Goal: Answer question/provide support

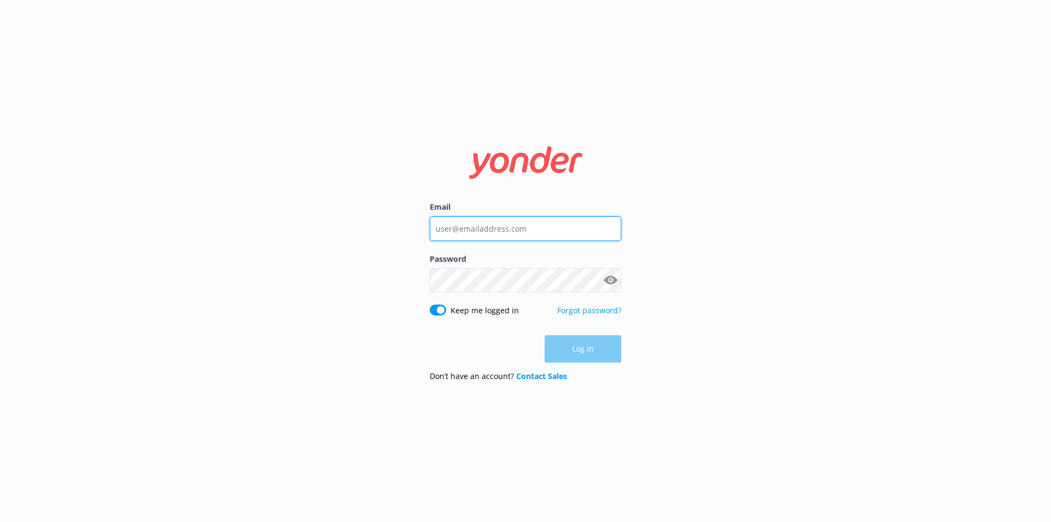
type input "[EMAIL_ADDRESS][DOMAIN_NAME]"
click at [570, 353] on div "Log in" at bounding box center [526, 348] width 192 height 27
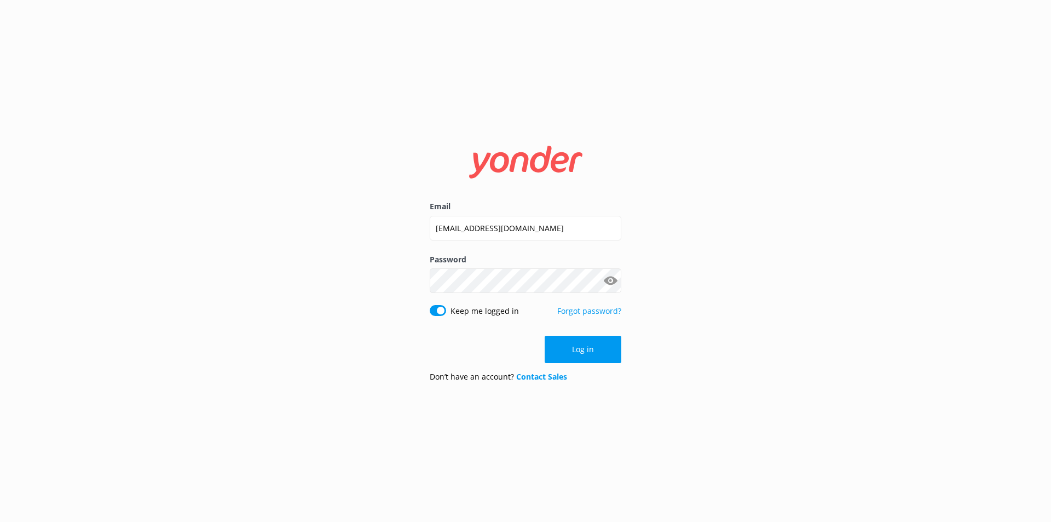
click at [570, 353] on button "Log in" at bounding box center [583, 349] width 77 height 27
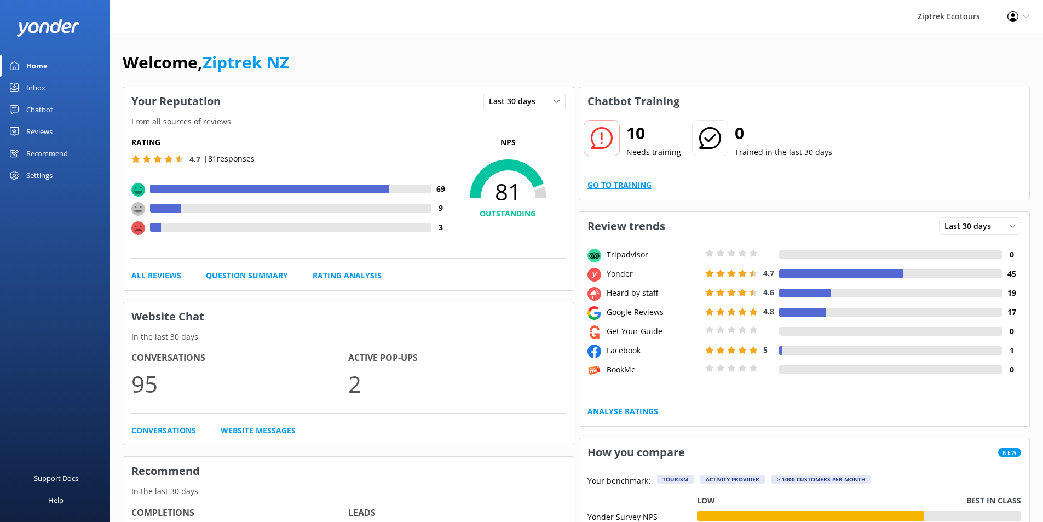
click at [626, 186] on link "Go to Training" at bounding box center [619, 185] width 64 height 12
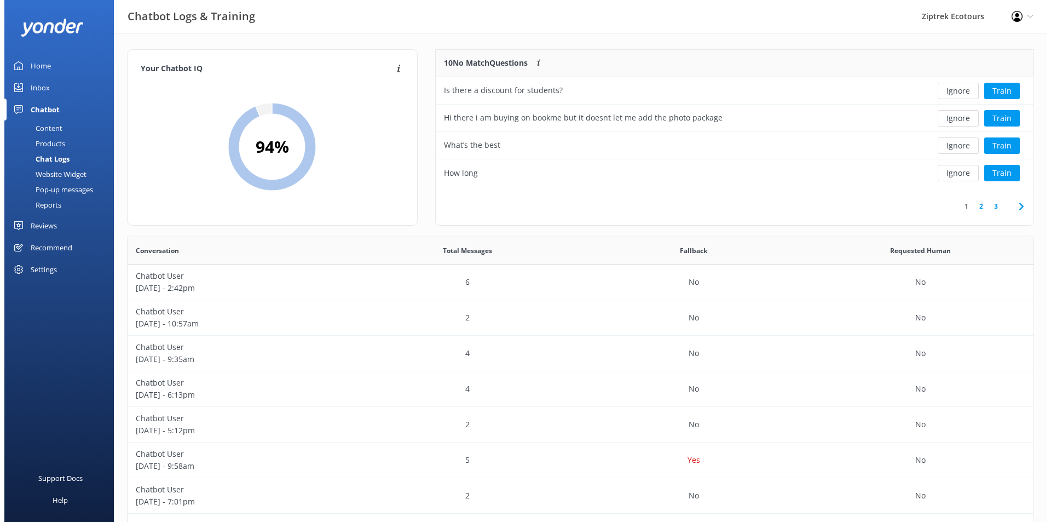
scroll to position [129, 590]
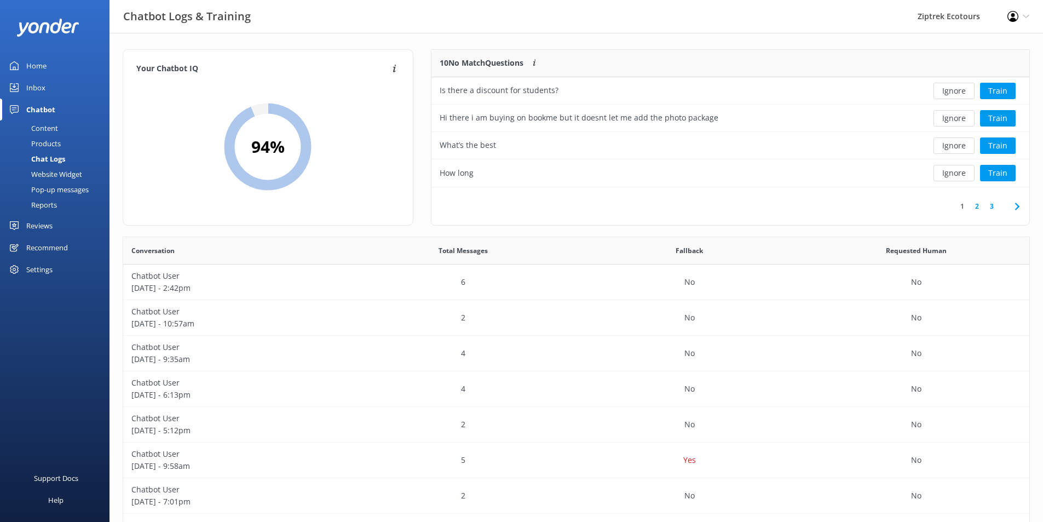
click at [44, 228] on div "Reviews" at bounding box center [39, 226] width 26 height 22
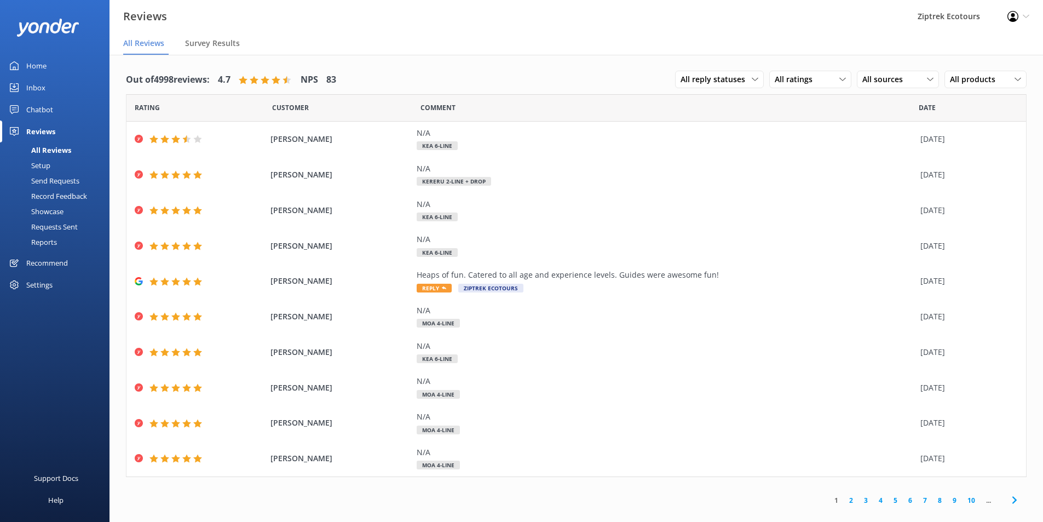
click at [37, 107] on div "Chatbot" at bounding box center [39, 110] width 27 height 22
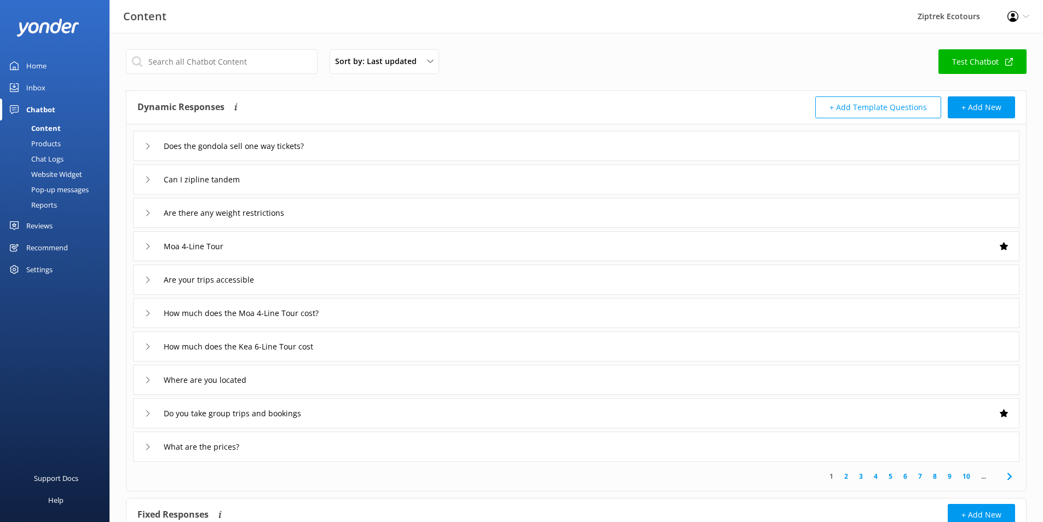
click at [37, 90] on div "Inbox" at bounding box center [35, 88] width 19 height 22
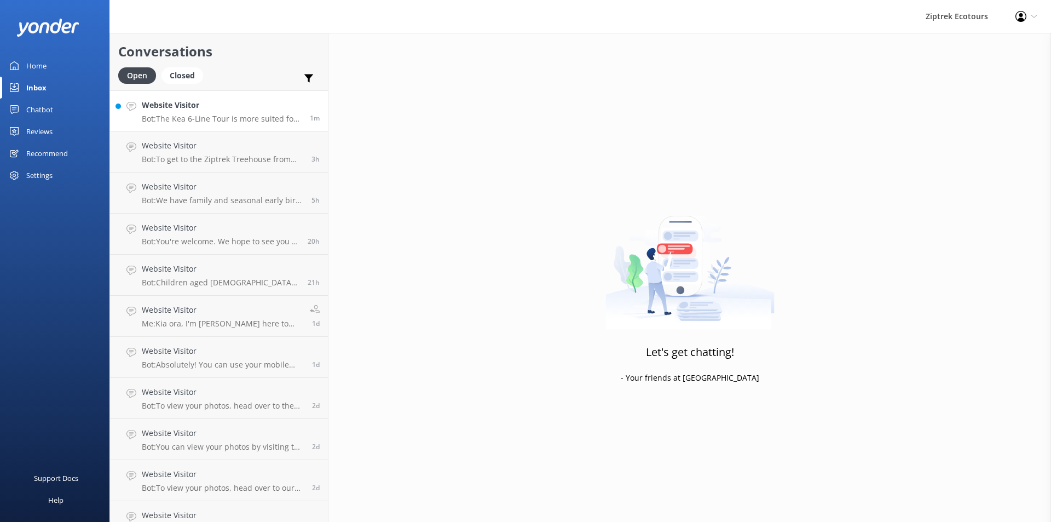
click at [214, 121] on p "Bot: The Kea 6-Line Tour is more suited for those seeking a higher adrenaline f…" at bounding box center [222, 119] width 160 height 10
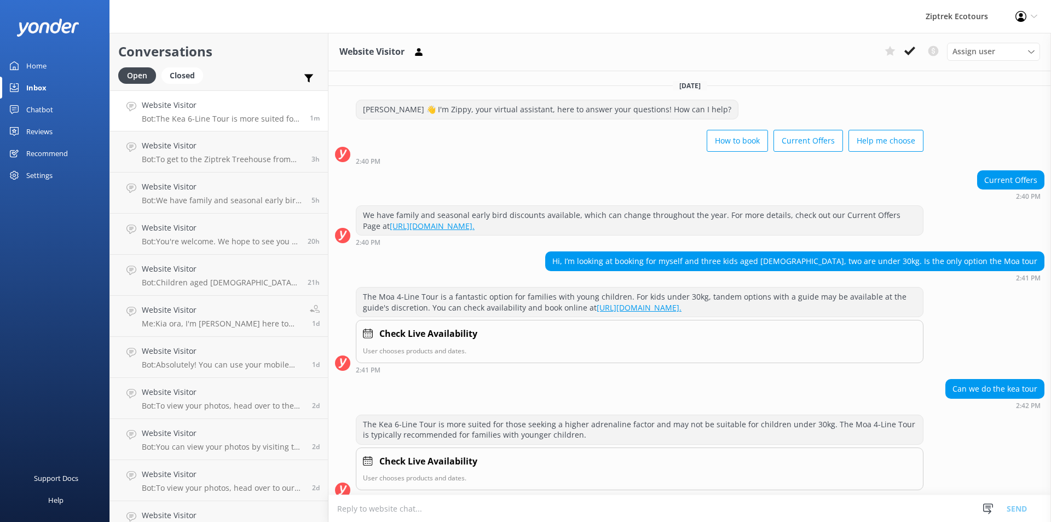
scroll to position [11, 0]
